Goal: Information Seeking & Learning: Find specific fact

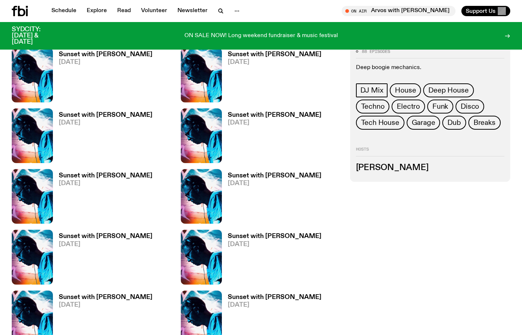
scroll to position [368, 0]
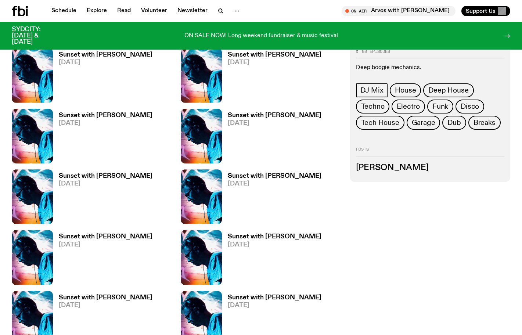
click at [97, 53] on h3 "Sunset with [PERSON_NAME]" at bounding box center [106, 55] width 94 height 6
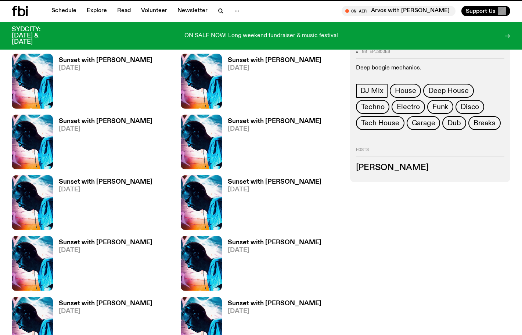
scroll to position [362, 0]
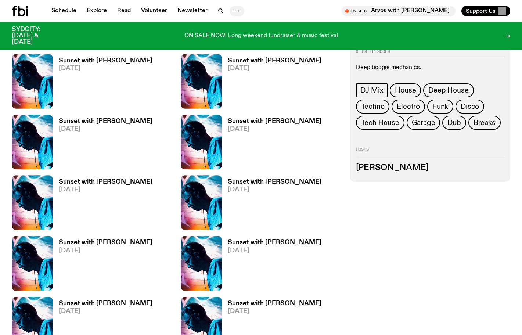
click at [235, 11] on circle "button" at bounding box center [235, 11] width 1 height 1
click at [235, 25] on link "About Us" at bounding box center [237, 26] width 37 height 10
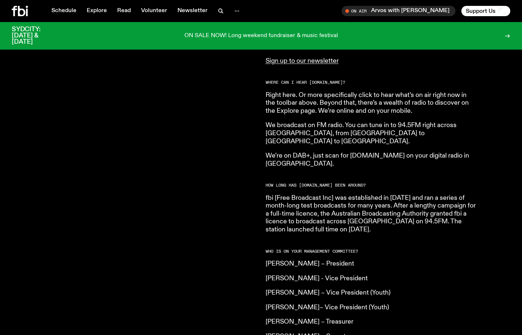
scroll to position [388, 0]
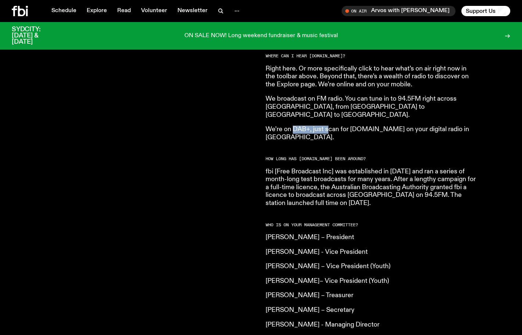
drag, startPoint x: 329, startPoint y: 119, endPoint x: 351, endPoint y: 121, distance: 22.2
click at [351, 126] on p "We’re on DAB+, just scan for [DOMAIN_NAME] on your digital radio in [GEOGRAPHIC…" at bounding box center [372, 134] width 212 height 16
click at [337, 126] on article "What is [DOMAIN_NAME]? Our vision is to champion Sydney’s emerging and independ…" at bounding box center [372, 196] width 212 height 565
drag, startPoint x: 293, startPoint y: 122, endPoint x: 374, endPoint y: 120, distance: 81.2
click at [374, 126] on p "We’re on DAB+, just scan for [DOMAIN_NAME] on your digital radio in [GEOGRAPHIC…" at bounding box center [372, 134] width 212 height 16
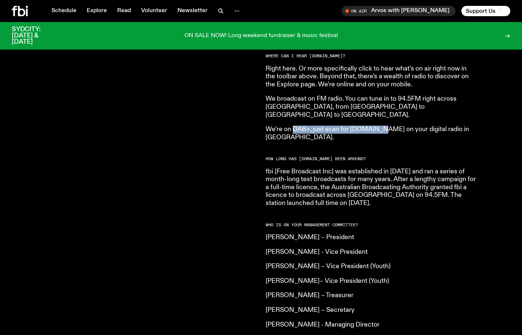
copy p "DAB+, just scan for [DOMAIN_NAME]"
